Goal: Communication & Community: Ask a question

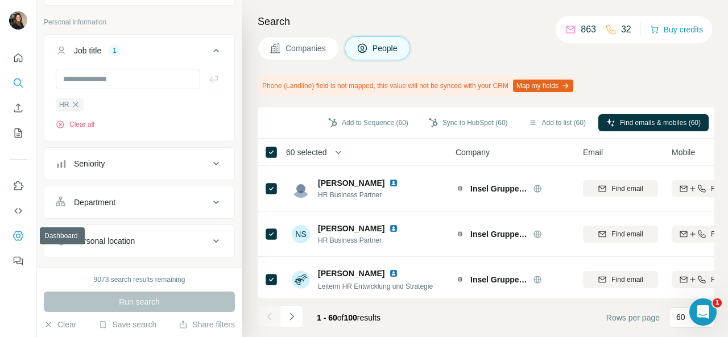
click at [14, 241] on icon "Dashboard" at bounding box center [18, 235] width 11 height 11
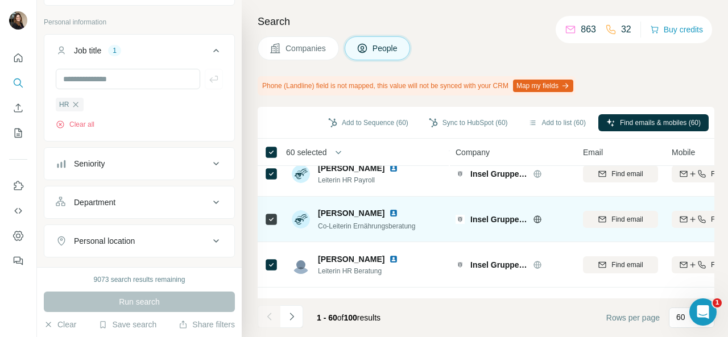
scroll to position [341, 0]
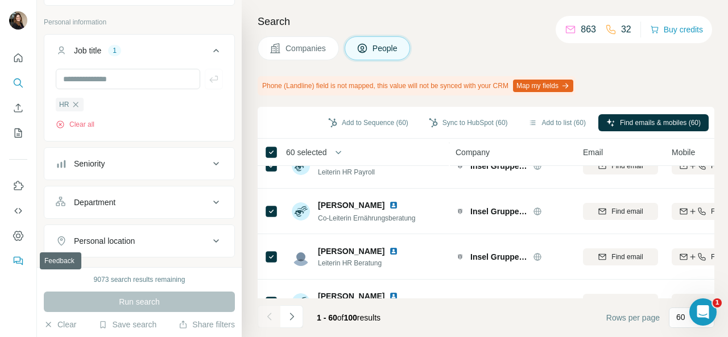
click at [20, 260] on icon "Feedback" at bounding box center [17, 260] width 7 height 6
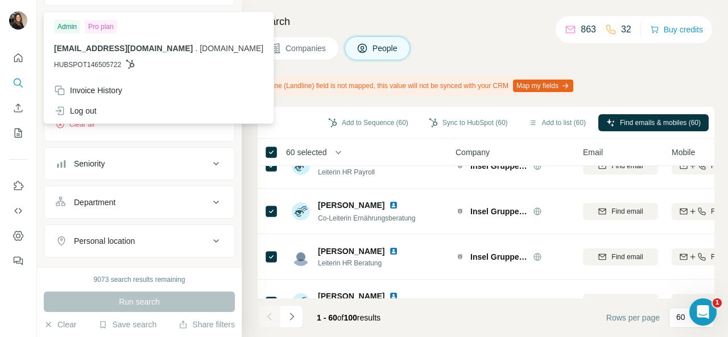
click at [16, 20] on img at bounding box center [18, 20] width 18 height 18
click at [689, 60] on div "Search Companies People Phone (Landline) field is not mapped, this value will n…" at bounding box center [485, 168] width 486 height 337
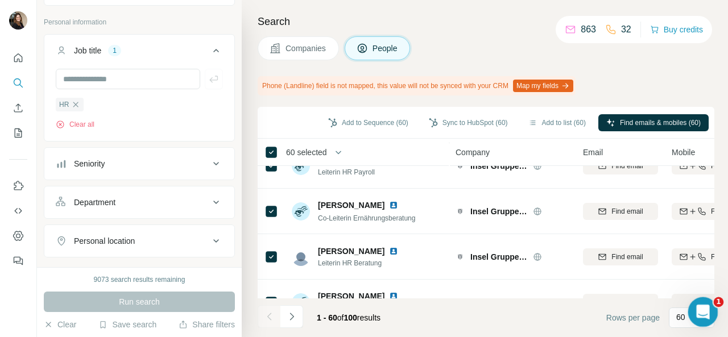
click at [695, 303] on div "Open Intercom Messenger" at bounding box center [701, 311] width 38 height 38
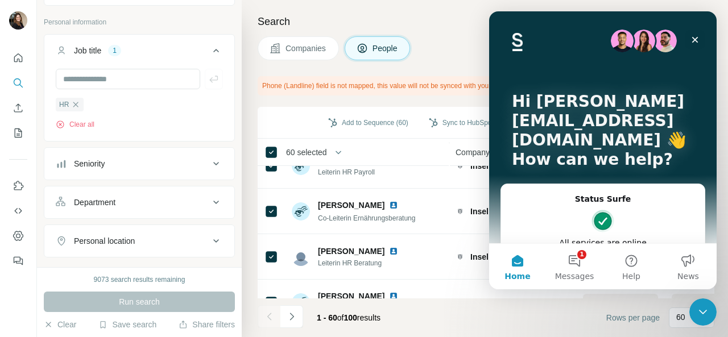
scroll to position [171, 0]
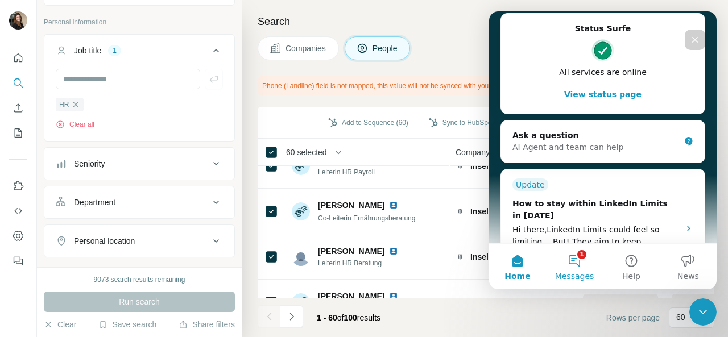
click at [571, 268] on button "1 Messages" at bounding box center [574, 266] width 57 height 45
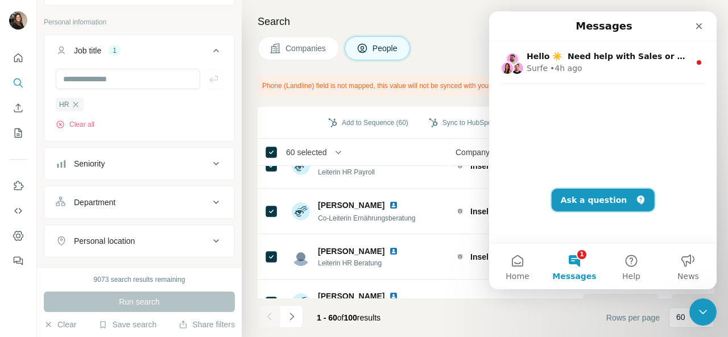
click at [621, 198] on button "Ask a question" at bounding box center [602, 200] width 103 height 23
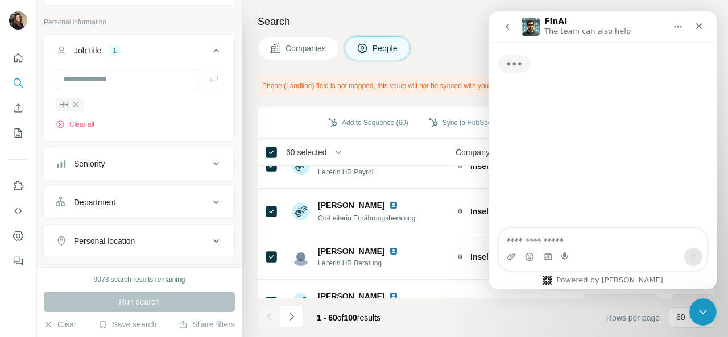
click at [561, 246] on textarea "Ask a question…" at bounding box center [602, 237] width 208 height 19
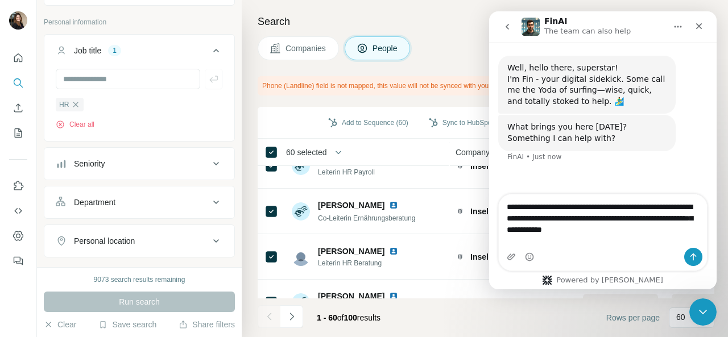
drag, startPoint x: 658, startPoint y: 245, endPoint x: 490, endPoint y: 218, distance: 170.4
click at [490, 218] on div "**********" at bounding box center [602, 232] width 227 height 77
click at [585, 225] on textarea "**********" at bounding box center [602, 215] width 209 height 42
click at [540, 236] on textarea "**********" at bounding box center [602, 215] width 209 height 42
drag, startPoint x: 654, startPoint y: 242, endPoint x: 609, endPoint y: 242, distance: 45.5
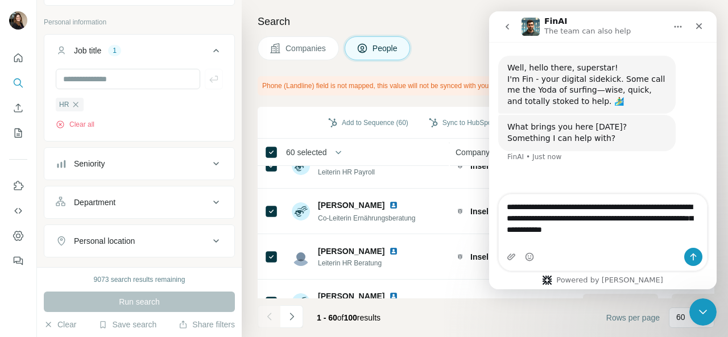
click at [609, 236] on textarea "**********" at bounding box center [602, 215] width 209 height 42
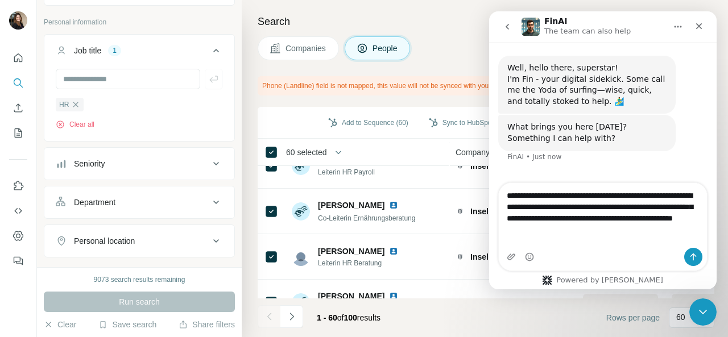
type textarea "**********"
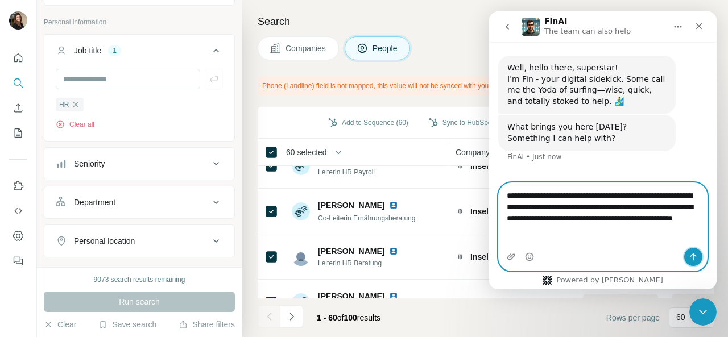
click at [697, 256] on icon "Send a message…" at bounding box center [692, 256] width 9 height 9
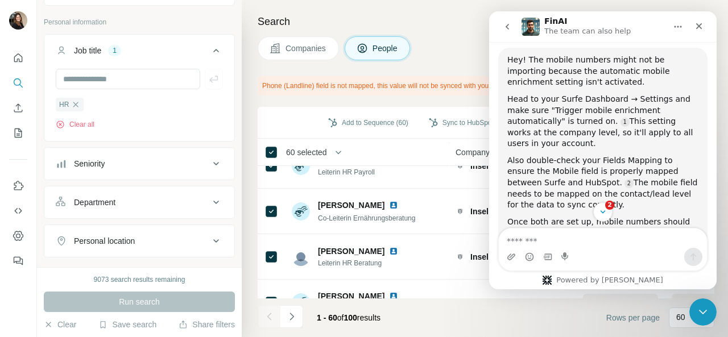
scroll to position [276, 0]
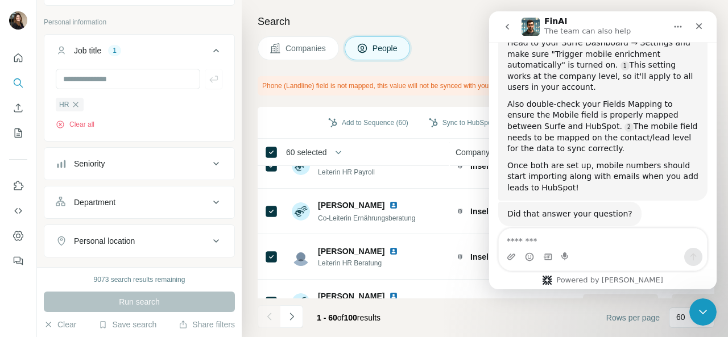
drag, startPoint x: 508, startPoint y: 82, endPoint x: 576, endPoint y: 128, distance: 82.0
click at [576, 128] on div "Also double-check your Fields Mapping to ensure the Mobile field is properly ma…" at bounding box center [602, 127] width 191 height 56
copy div "Also double-check your Fields Mapping to ensure the Mobile field is properly ma…"
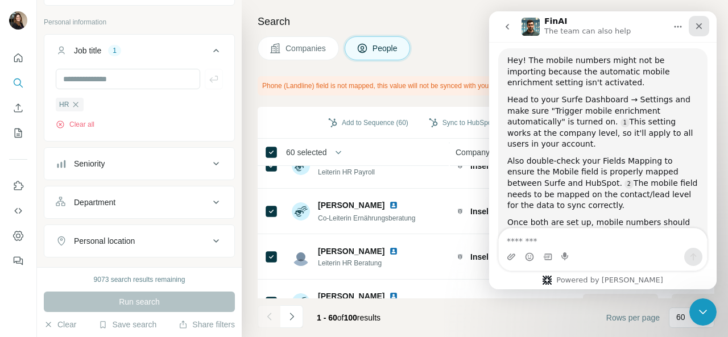
click at [696, 23] on icon "Close" at bounding box center [698, 26] width 9 height 9
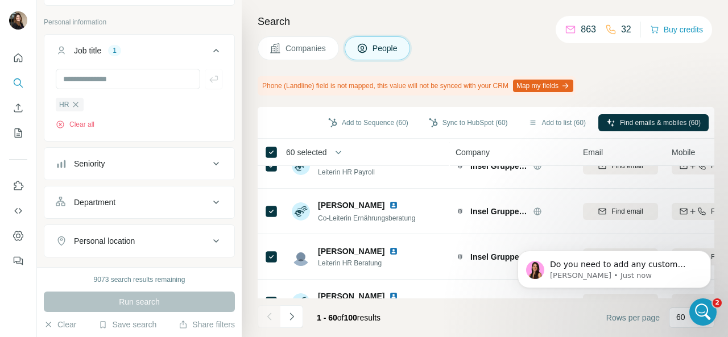
scroll to position [1787, 0]
click at [694, 309] on icon "Open Intercom Messenger" at bounding box center [701, 310] width 19 height 19
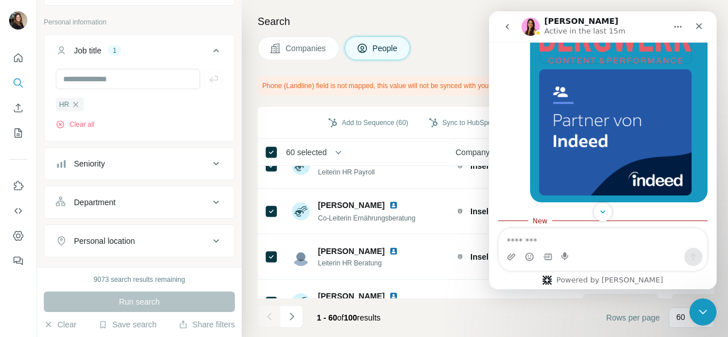
scroll to position [1616, 0]
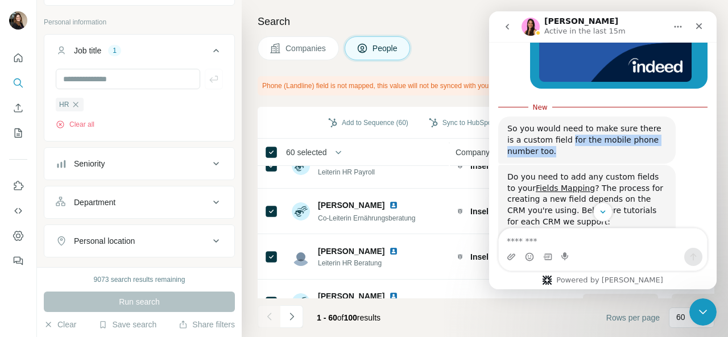
drag, startPoint x: 552, startPoint y: 96, endPoint x: 621, endPoint y: 112, distance: 70.6
click at [621, 117] on div "So you would need to make sure there is a custom field for the mobile phone num…" at bounding box center [586, 140] width 177 height 47
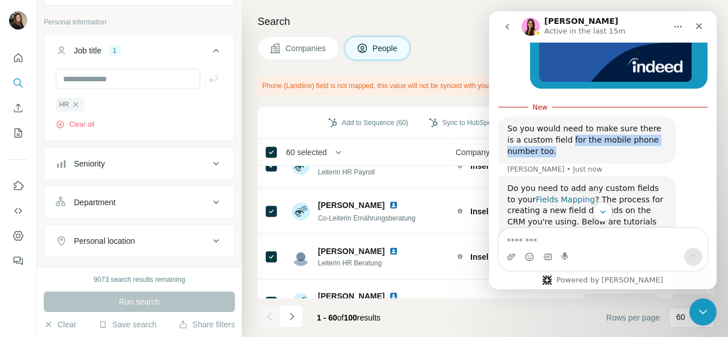
click at [560, 195] on link "Fields Mapping" at bounding box center [564, 199] width 59 height 9
click at [549, 195] on link "Fields Mapping" at bounding box center [564, 199] width 59 height 9
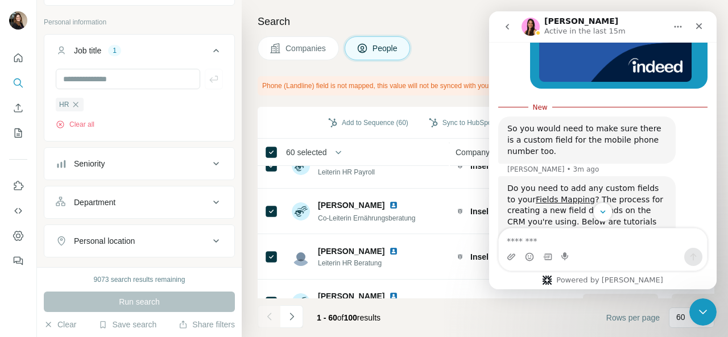
click at [537, 255] on div "Intercom messenger" at bounding box center [602, 257] width 208 height 18
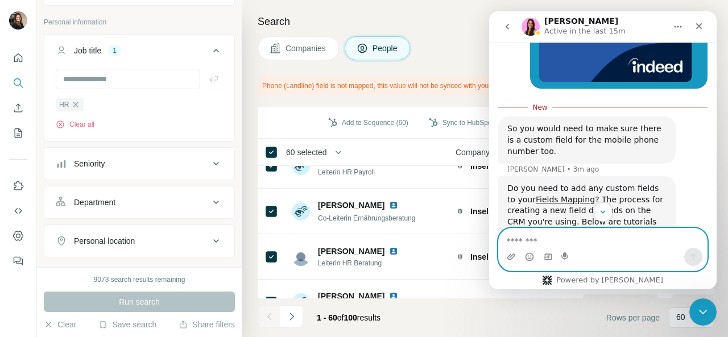
click at [538, 240] on textarea "Message…" at bounding box center [602, 237] width 208 height 19
type textarea "*********"
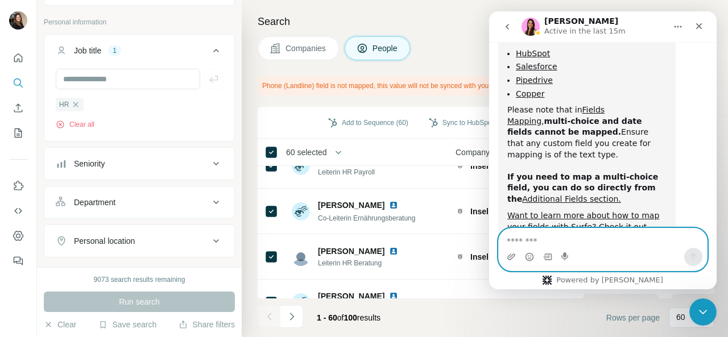
scroll to position [1813, 0]
